Goal: Check status: Check status

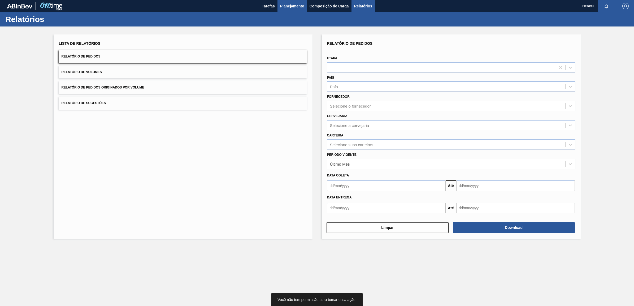
click at [289, 3] on span "Planejamento" at bounding box center [292, 6] width 24 height 6
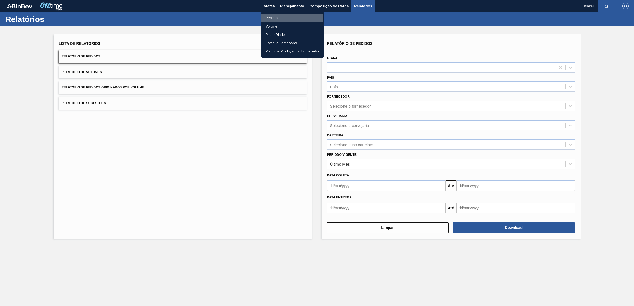
click at [276, 18] on li "Pedidos" at bounding box center [292, 18] width 62 height 8
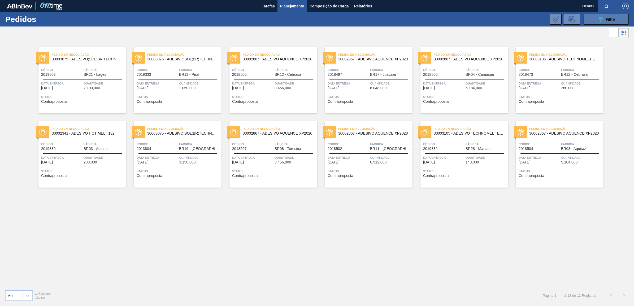
click at [615, 20] on button "089F7B8B-B2A5-4AFE-B5C0-19BA573D28AC Filtro" at bounding box center [606, 19] width 45 height 11
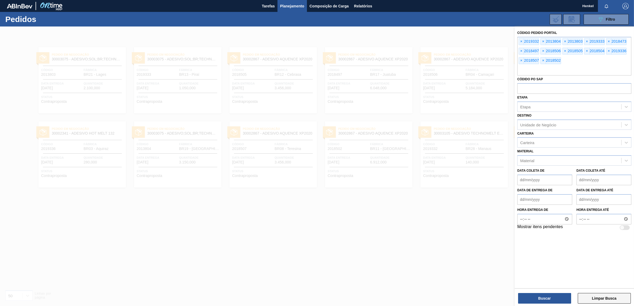
click at [604, 297] on button "Limpar Busca" at bounding box center [604, 298] width 53 height 11
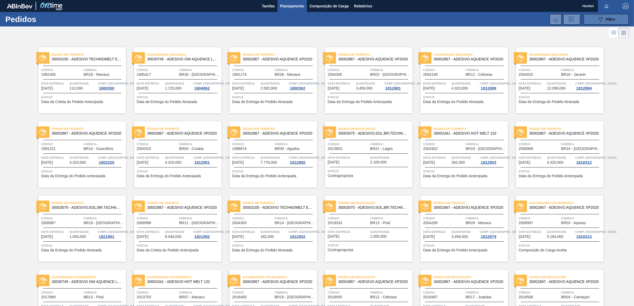
click at [590, 17] on button "089F7B8B-B2A5-4AFE-B5C0-19BA573D28AC Filtro" at bounding box center [606, 19] width 45 height 11
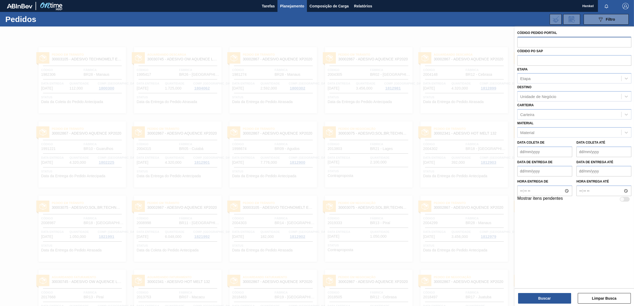
click at [530, 42] on input "text" at bounding box center [574, 42] width 114 height 10
paste input "2003573"
type input "2003573"
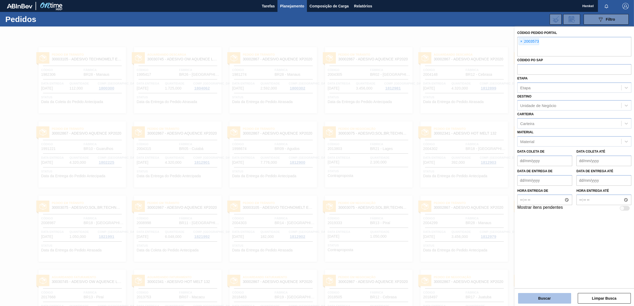
click at [542, 296] on button "Buscar" at bounding box center [544, 298] width 53 height 11
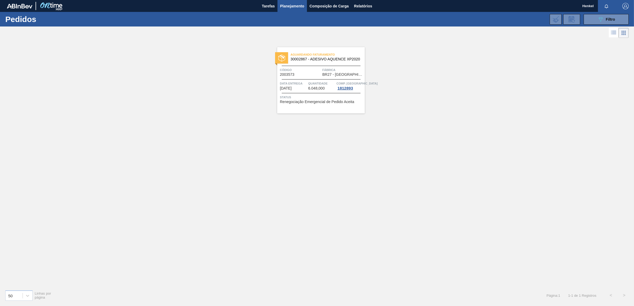
click at [304, 81] on span "Data entrega" at bounding box center [293, 83] width 27 height 5
